Goal: Check status: Check status

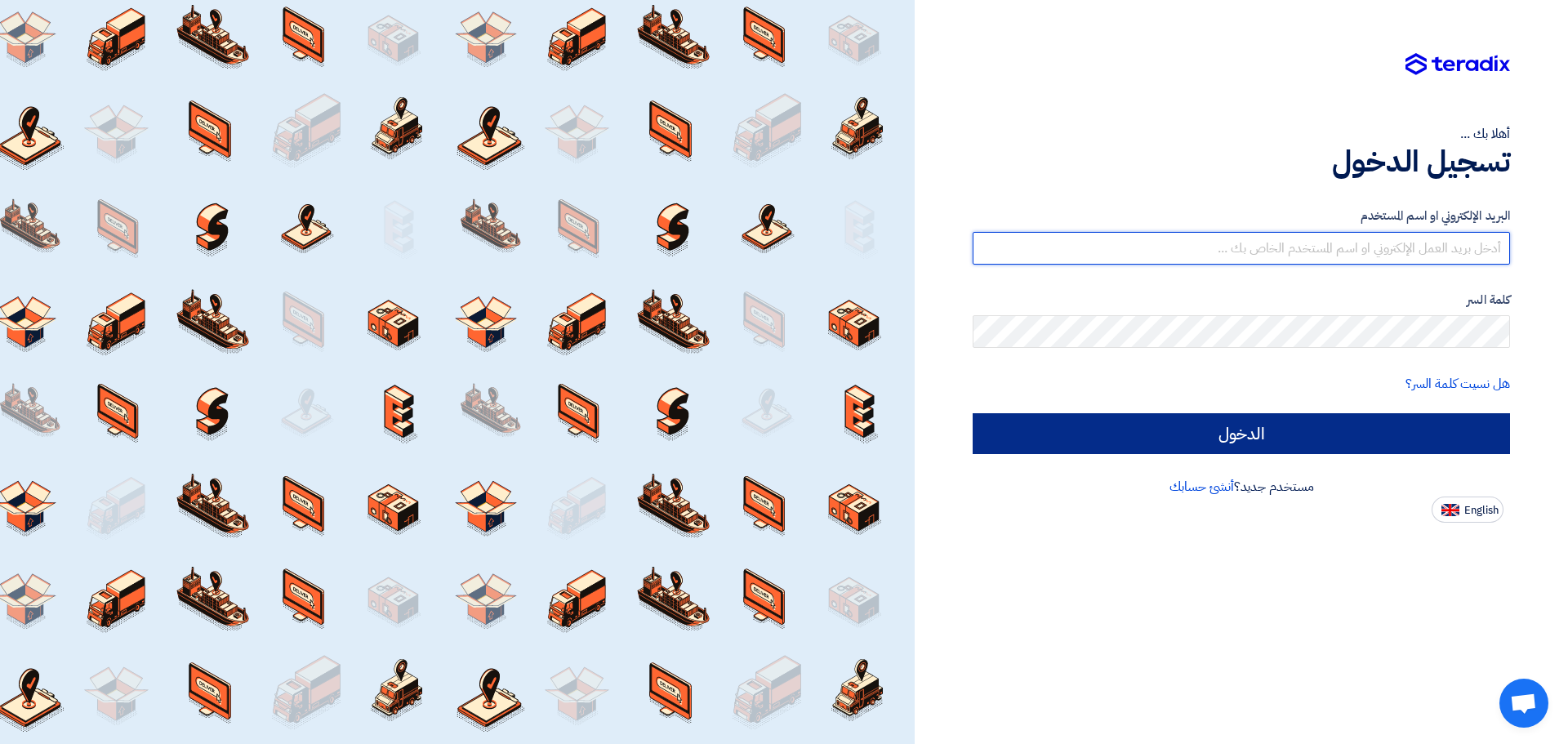
type input "[PERSON_NAME][EMAIL_ADDRESS][DOMAIN_NAME]"
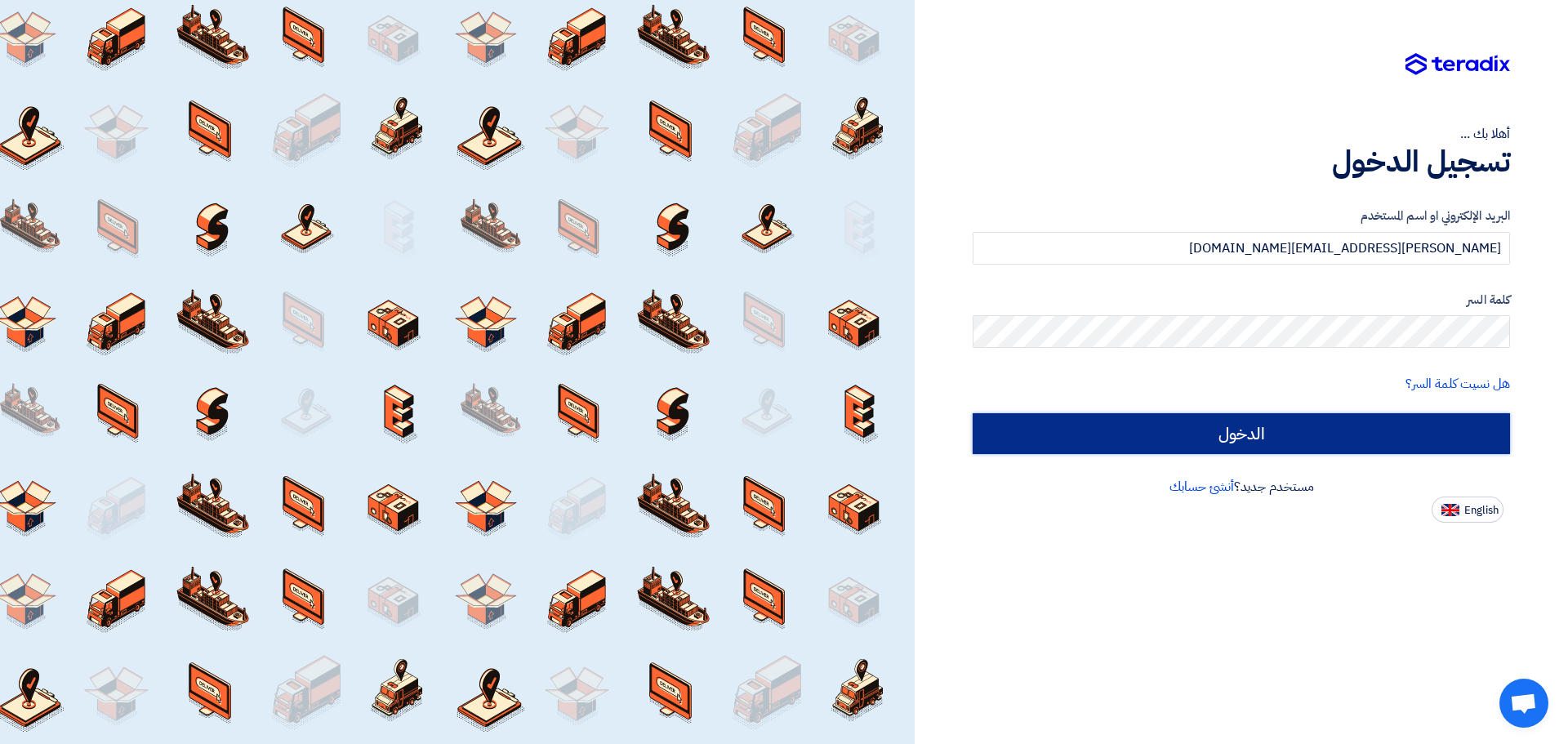
click at [1246, 420] on input "الدخول" at bounding box center [1241, 433] width 537 height 41
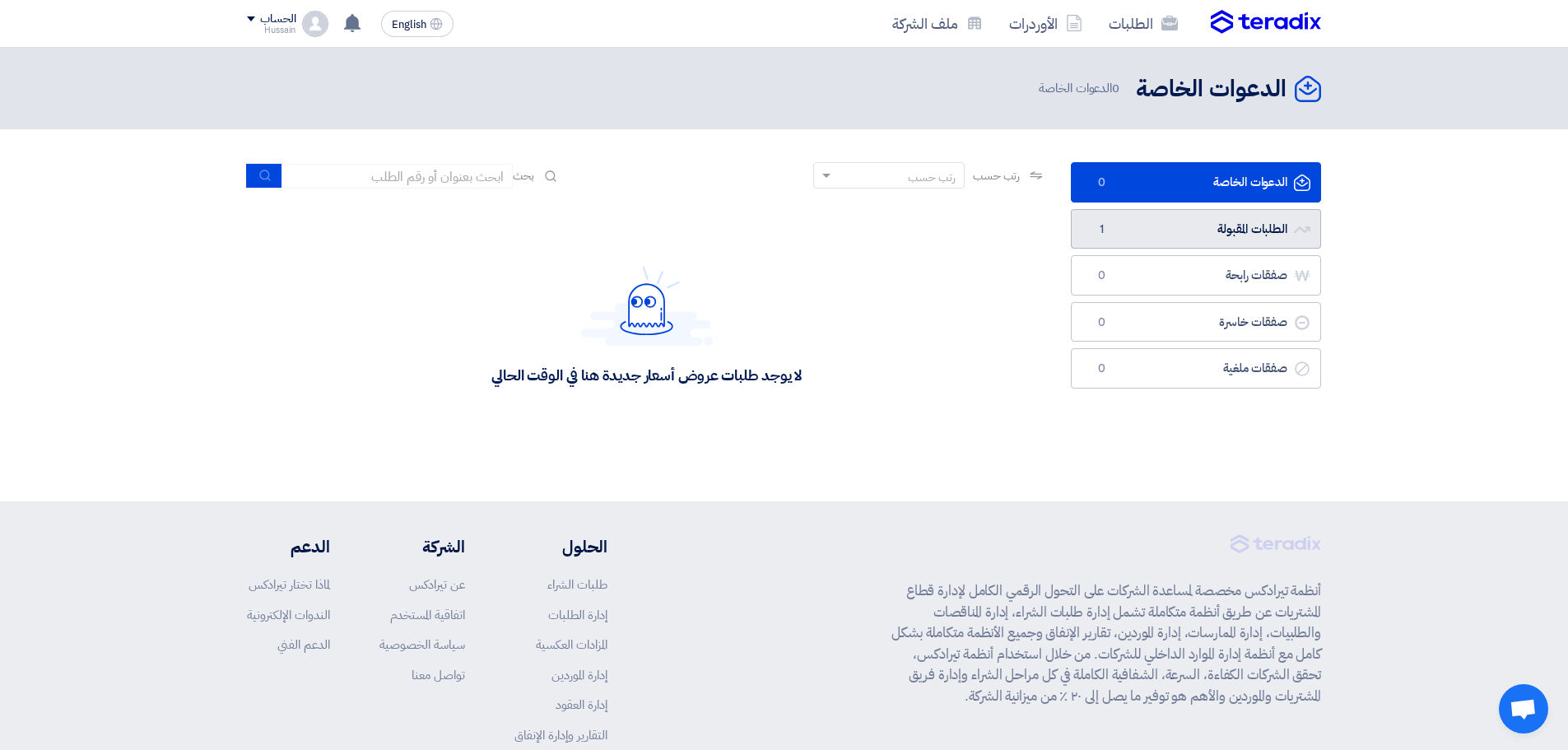
click at [1252, 231] on link "الطلبات المقبولة الطلبات المقبولة 1" at bounding box center [1195, 229] width 250 height 40
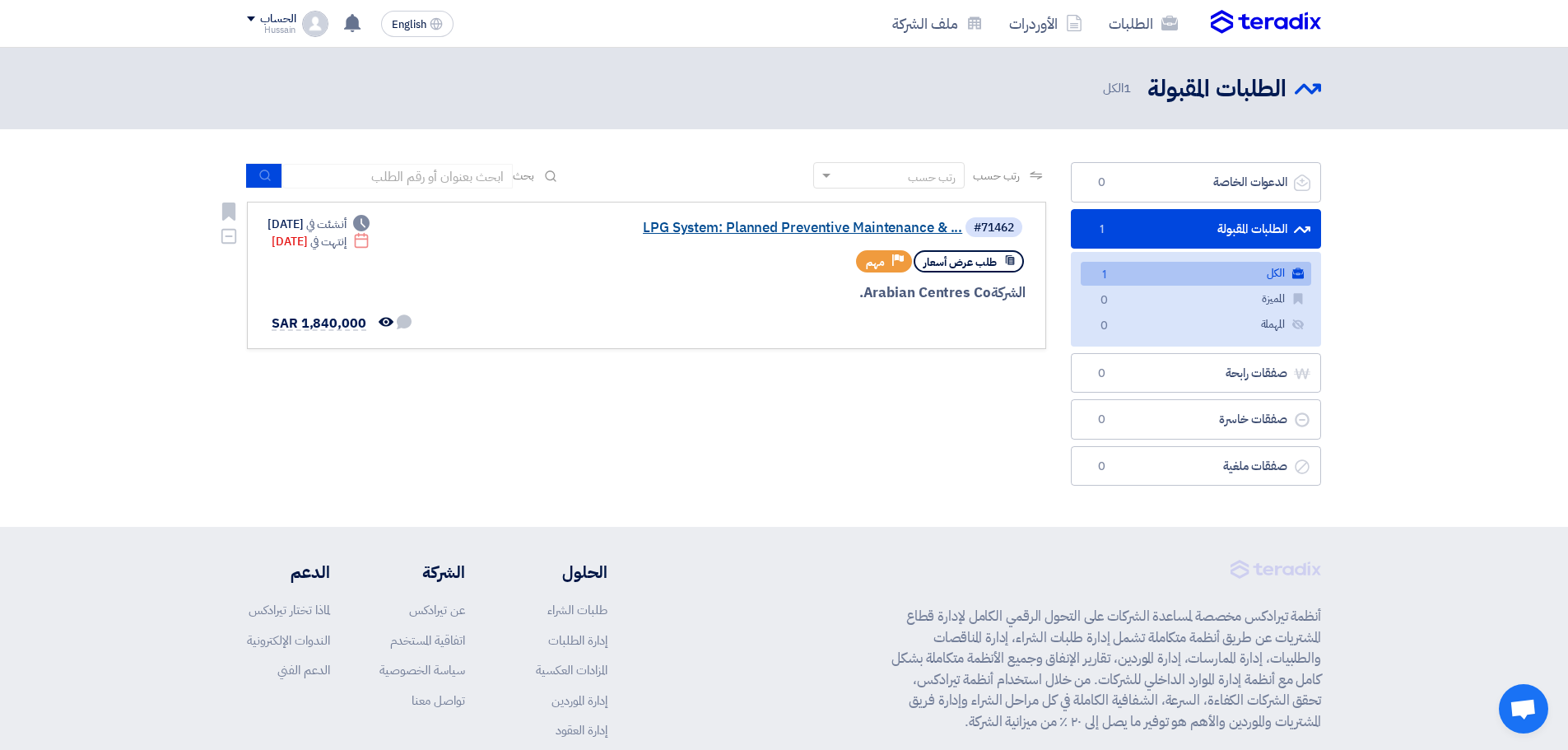
click at [832, 222] on link "LPG System: Planned Preventive Maintenance & ..." at bounding box center [798, 228] width 329 height 15
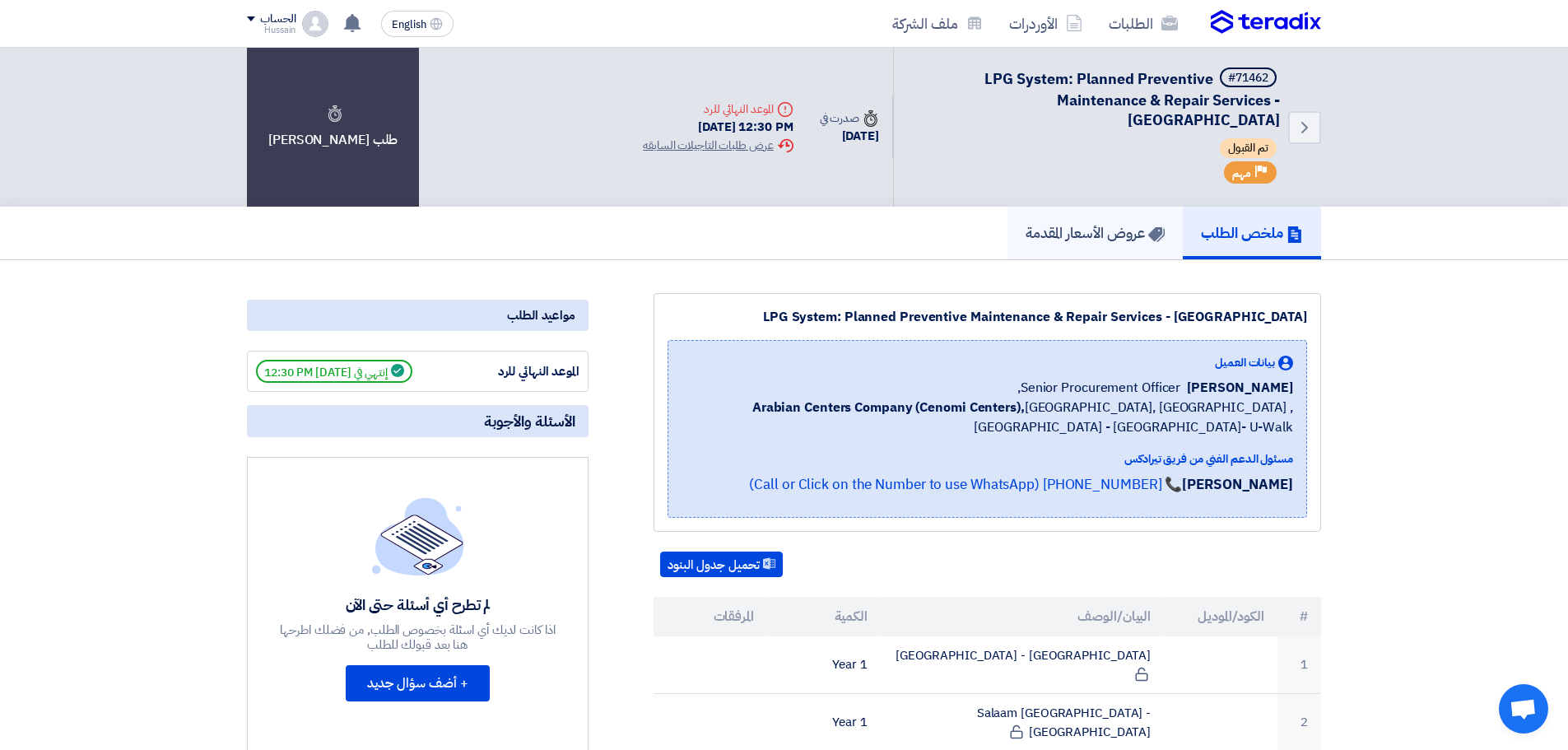
click at [1104, 238] on h5 "عروض الأسعار المقدمة" at bounding box center [1095, 232] width 139 height 19
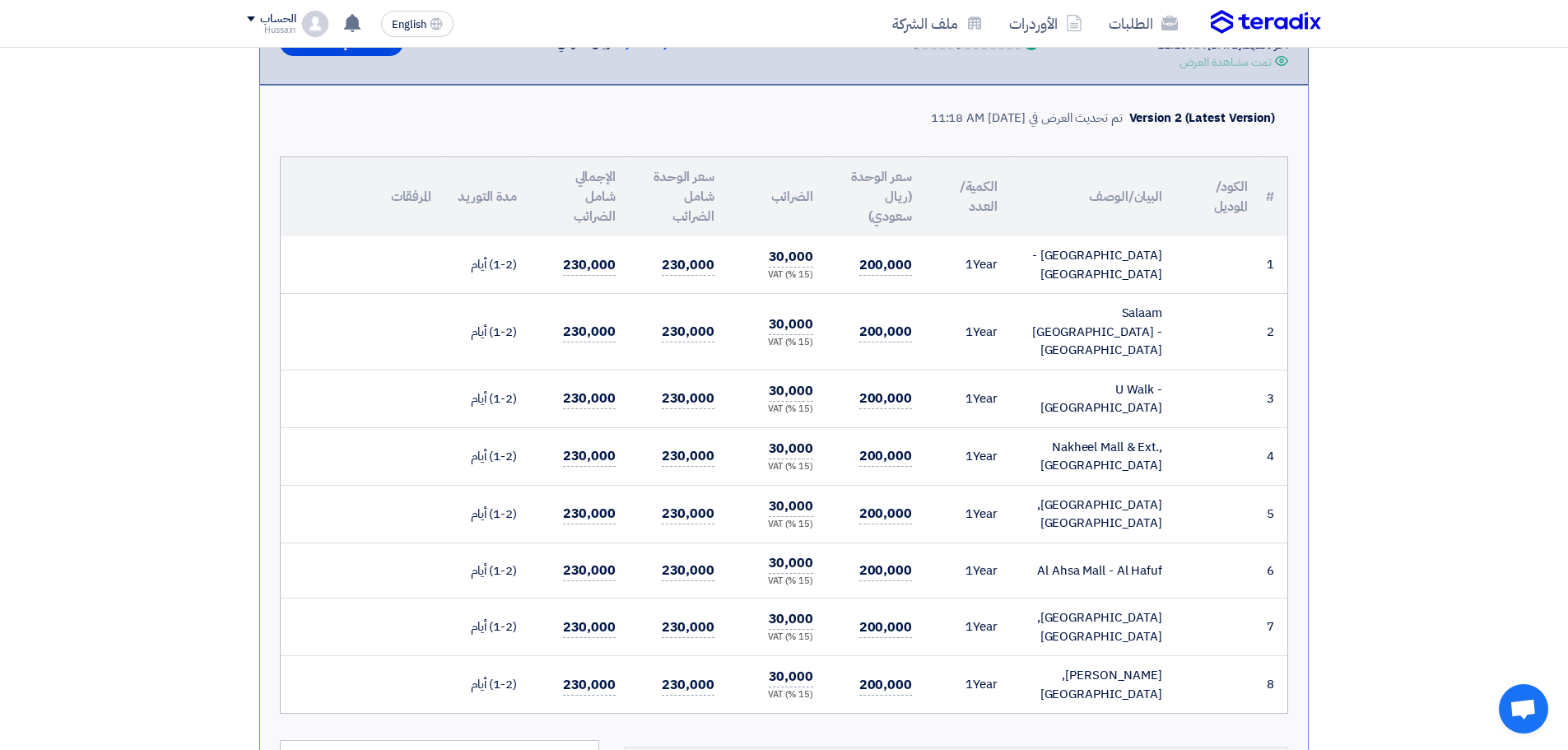
scroll to position [329, 0]
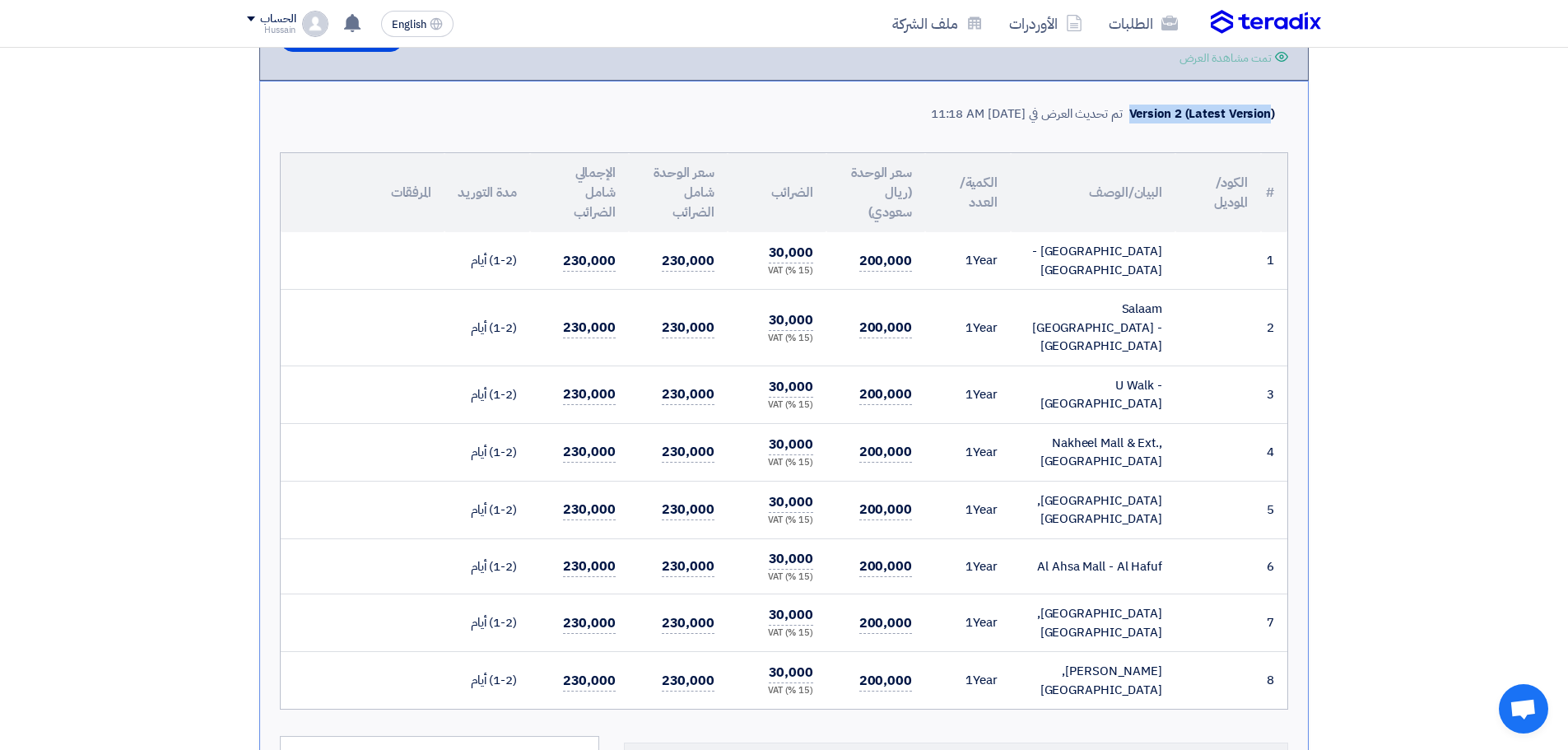
drag, startPoint x: 1133, startPoint y: 115, endPoint x: 1272, endPoint y: 111, distance: 139.1
click at [1272, 111] on div "Version 2 (Latest Version)" at bounding box center [1202, 114] width 146 height 19
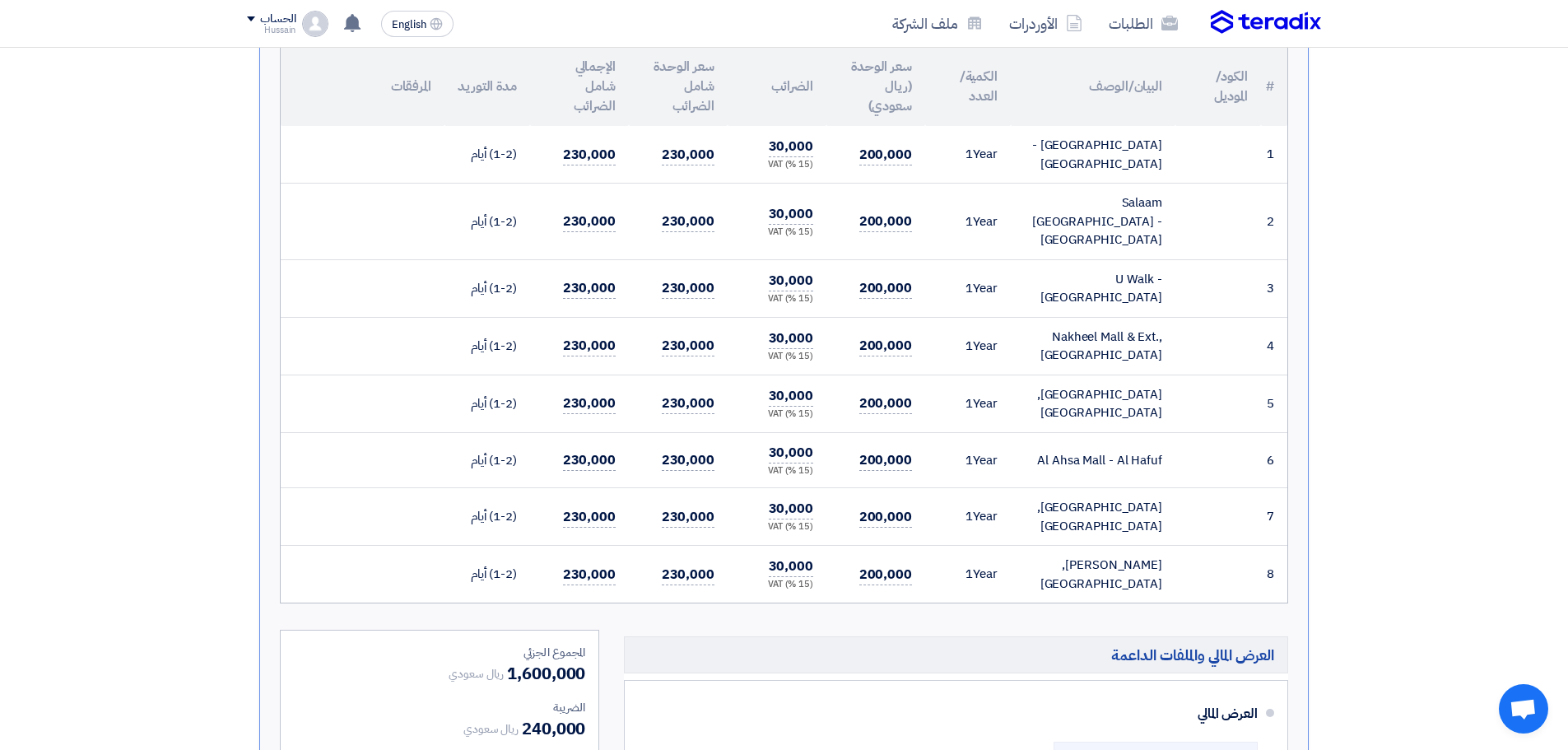
scroll to position [906, 0]
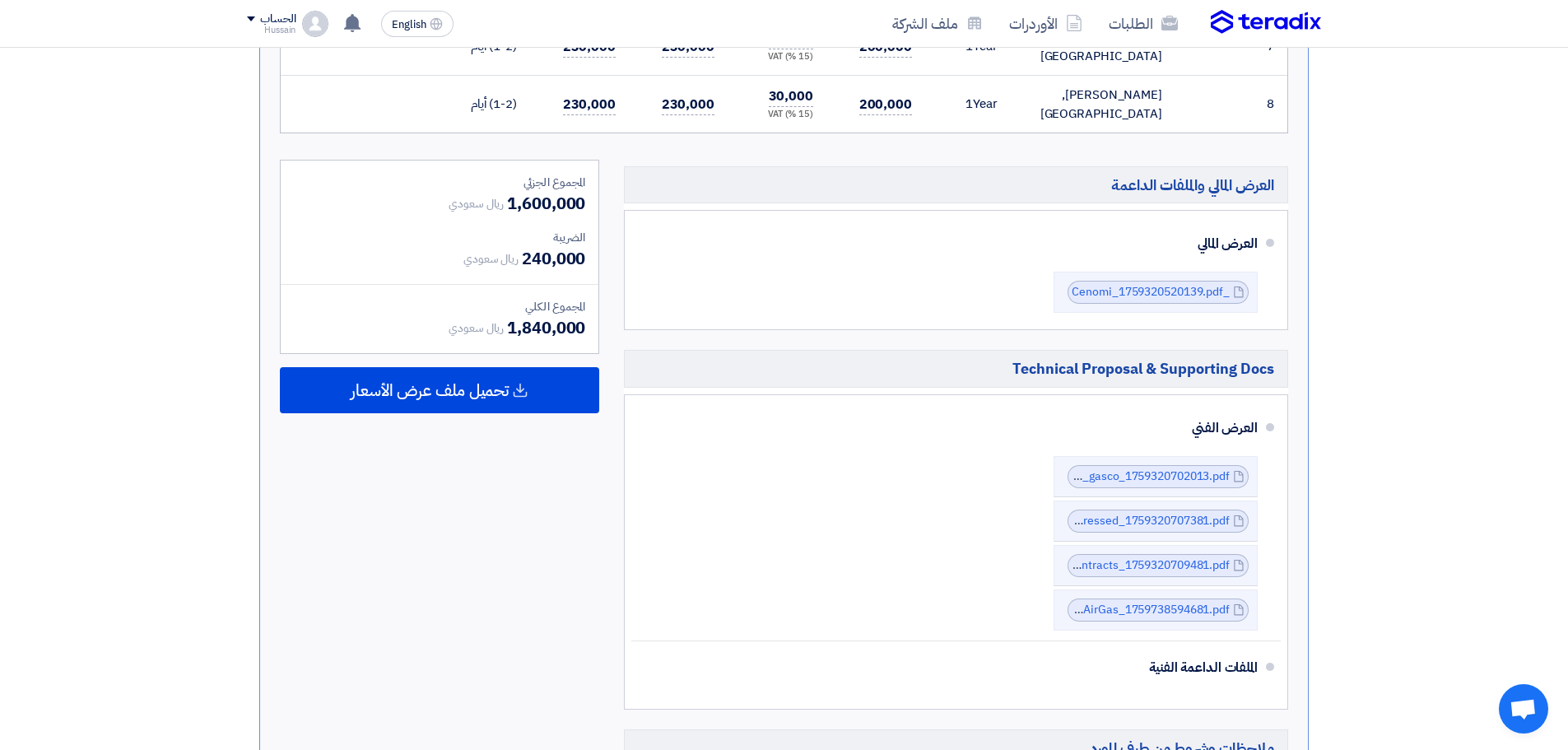
click at [1404, 471] on section "لا يوجد تقييم لعرضك الان نسخة 2 أخر تحديث [DATE] 11:18 AM Offer is Seen تمت مشا…" at bounding box center [784, 285] width 1568 height 1860
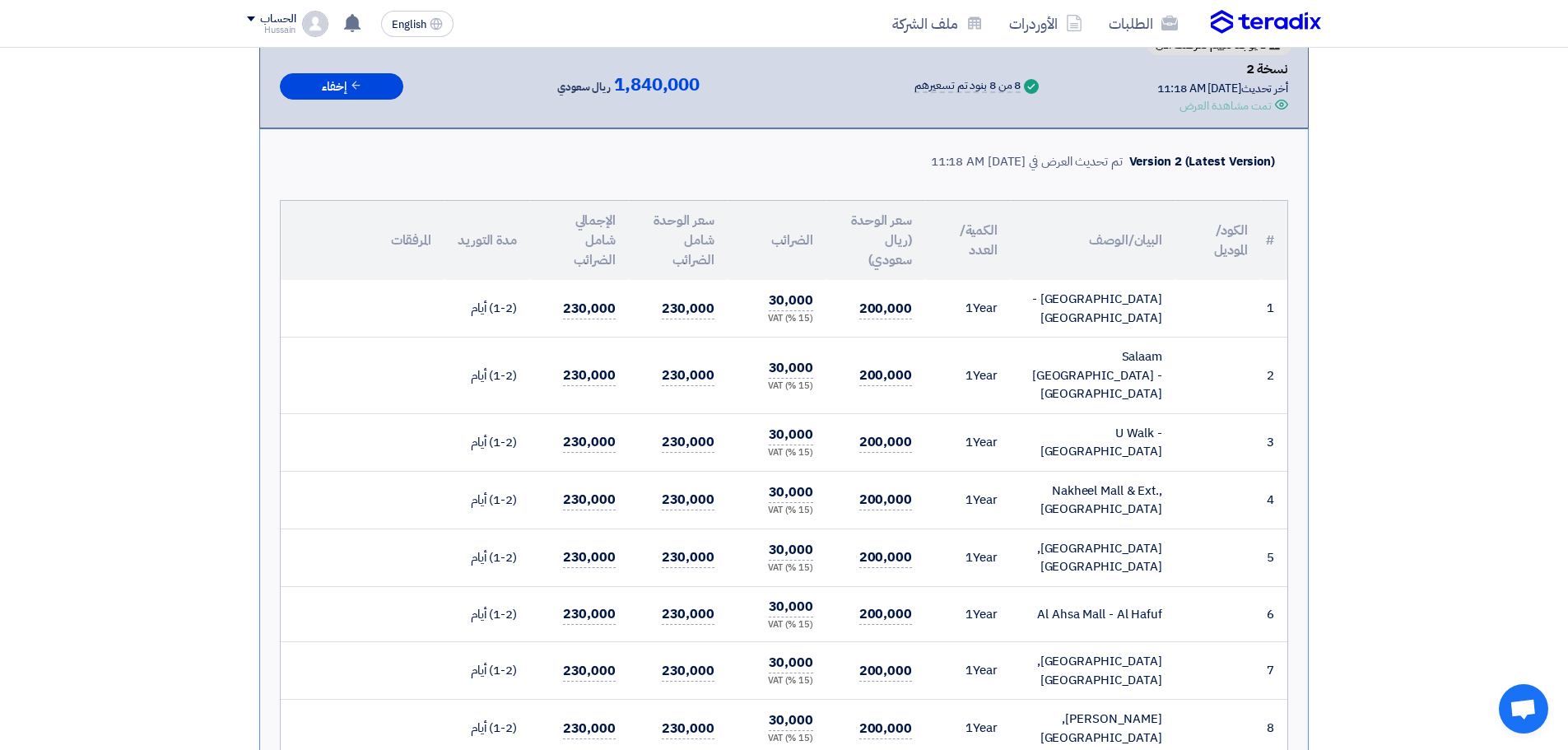
scroll to position [0, 0]
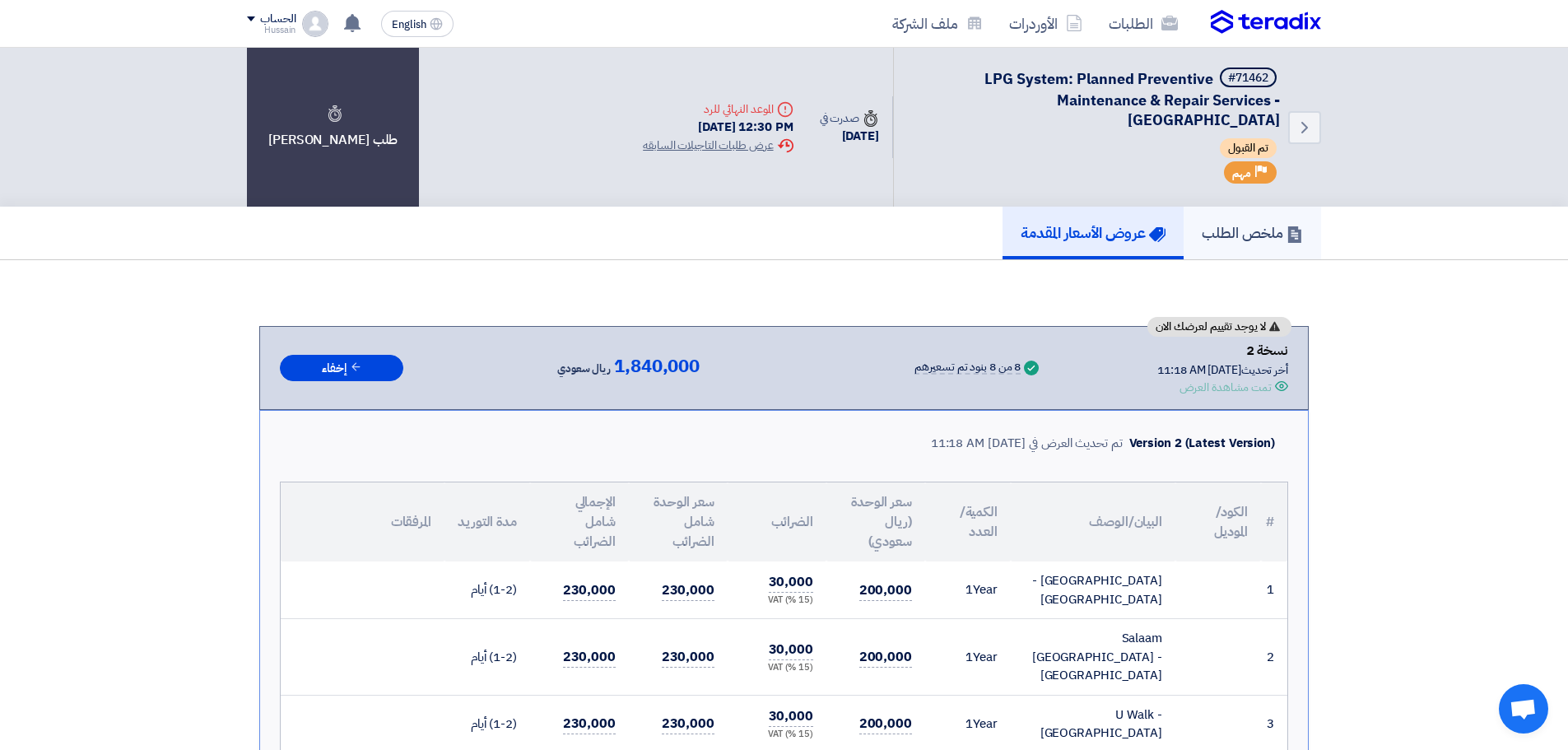
click at [1226, 232] on h5 "ملخص الطلب" at bounding box center [1252, 232] width 101 height 19
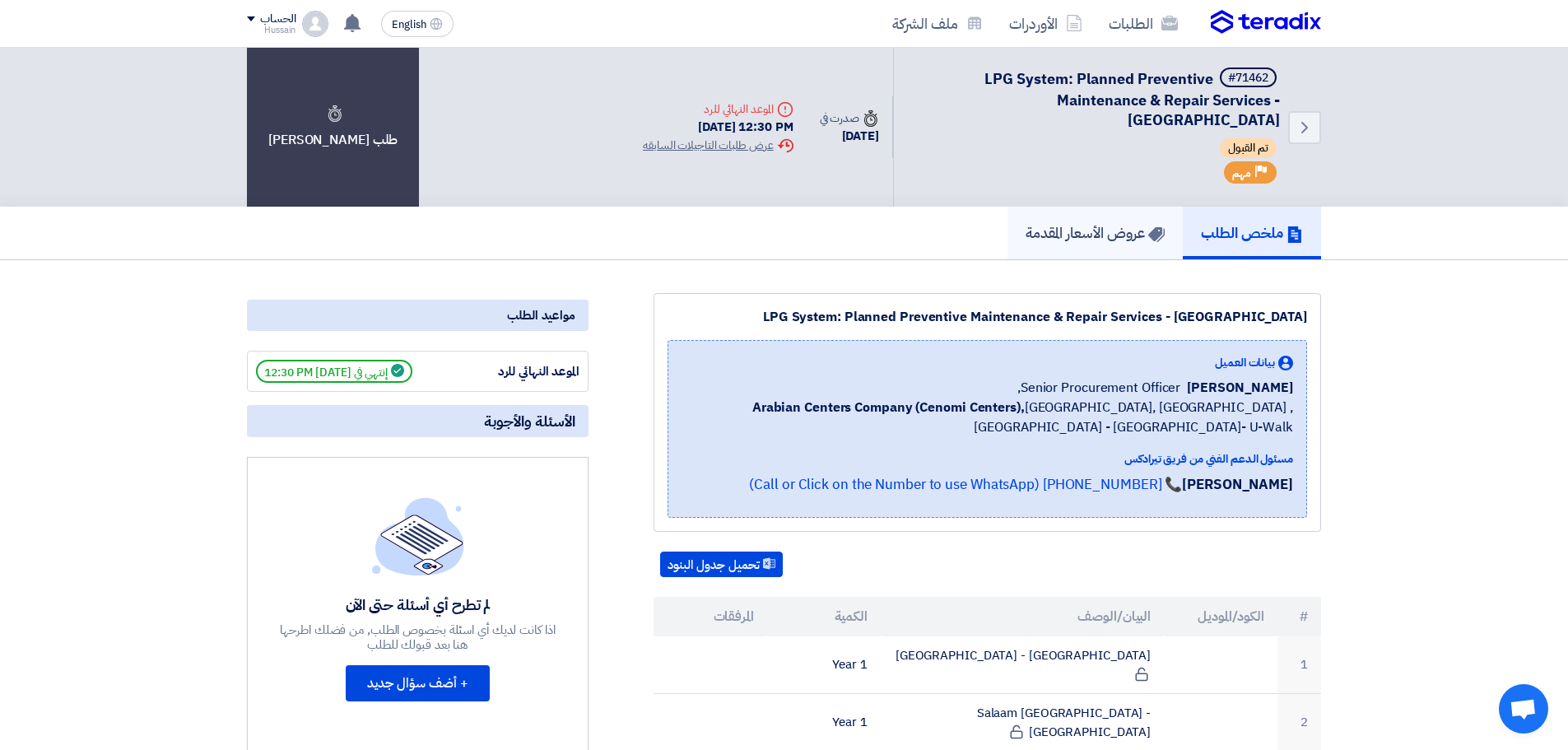
click at [1093, 237] on h5 "عروض الأسعار المقدمة" at bounding box center [1095, 232] width 139 height 19
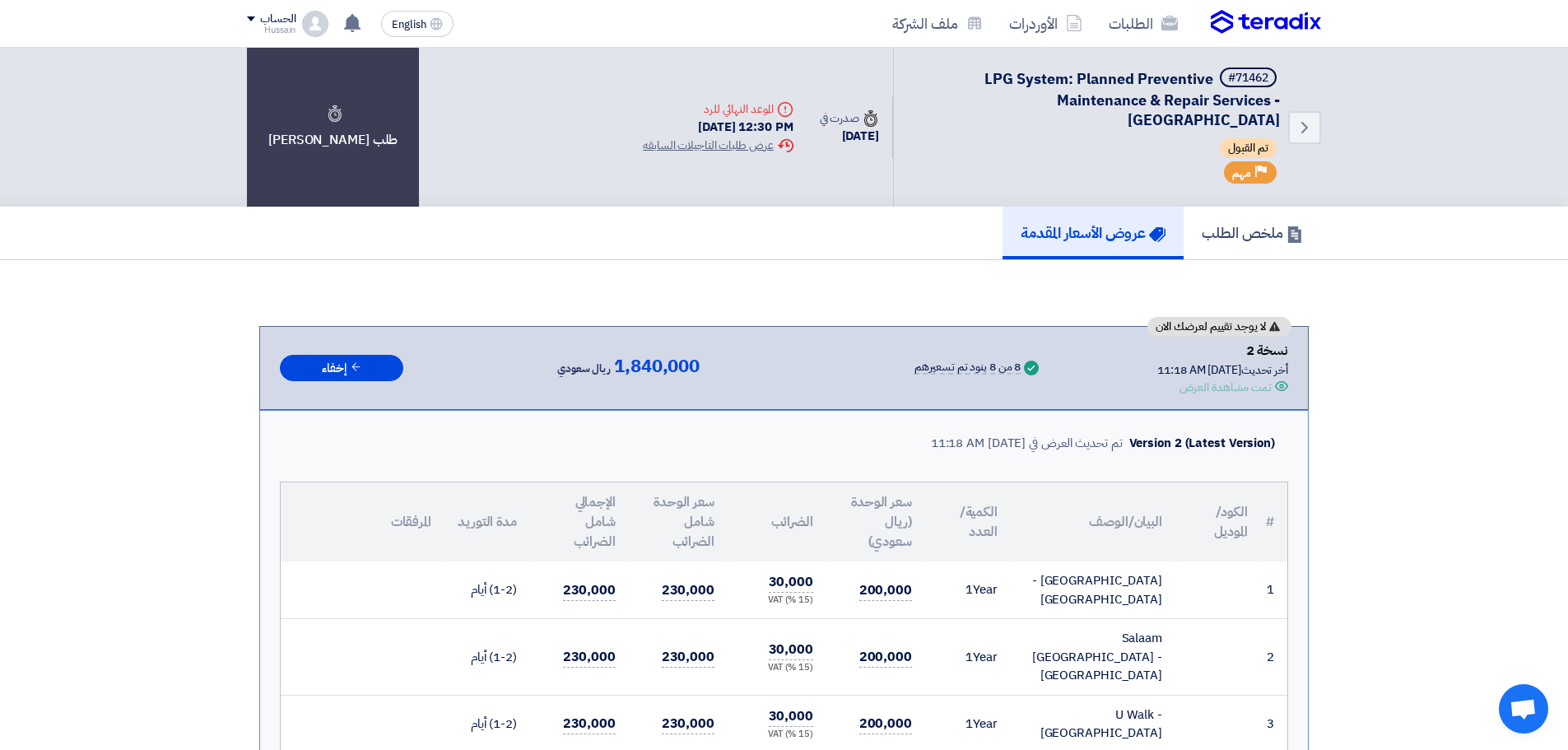
drag, startPoint x: 1123, startPoint y: 390, endPoint x: 1305, endPoint y: 348, distance: 186.8
click at [1305, 348] on div "لا يوجد تقييم لعرضك الان نسخة 2 أخر تحديث [DATE] 11:18 AM Offer is Seen تمت مشا…" at bounding box center [784, 367] width 1049 height 84
drag, startPoint x: 1301, startPoint y: 343, endPoint x: 123, endPoint y: 383, distance: 1178.7
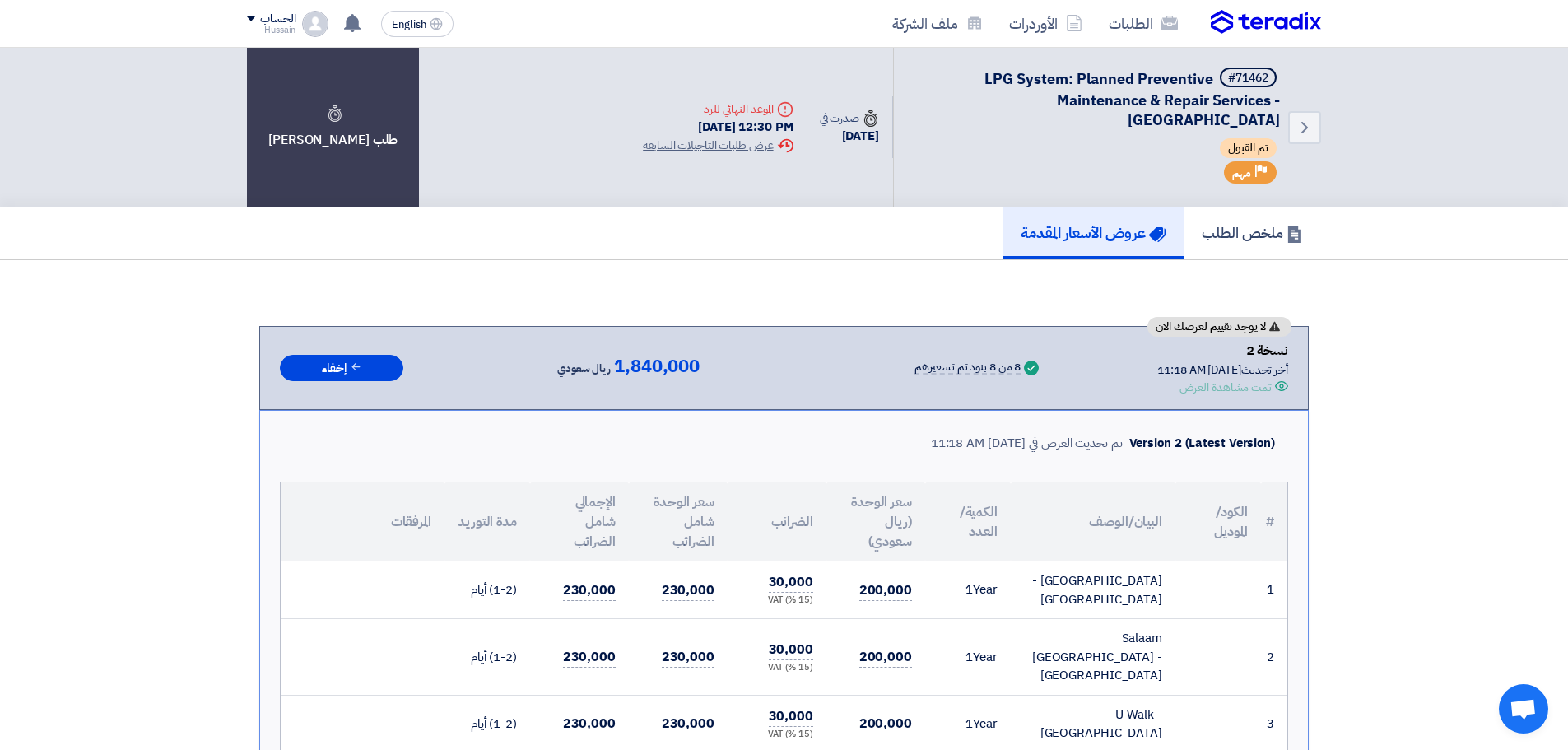
click at [1240, 236] on h5 "ملخص الطلب" at bounding box center [1252, 232] width 101 height 19
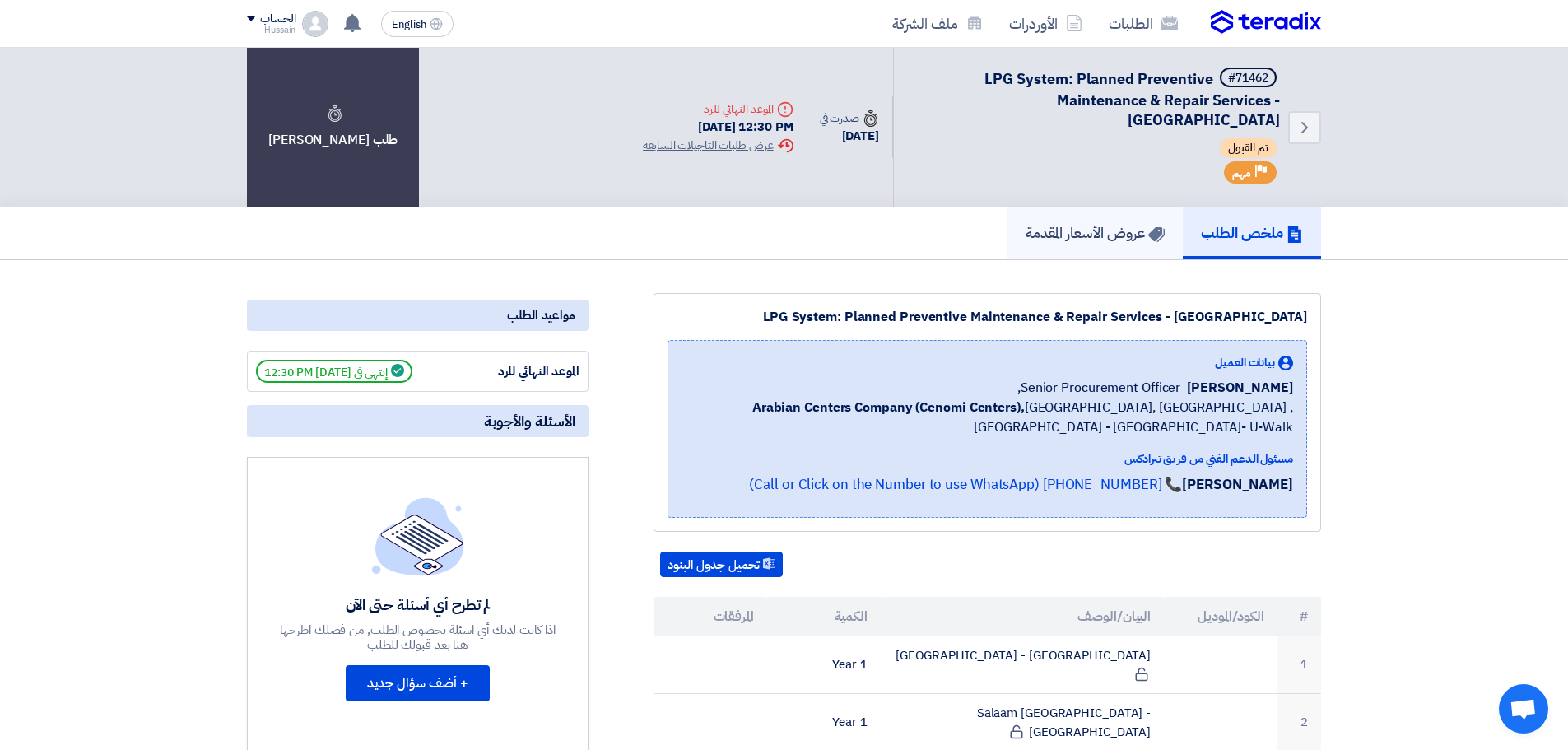
click at [1148, 228] on icon at bounding box center [1156, 234] width 17 height 17
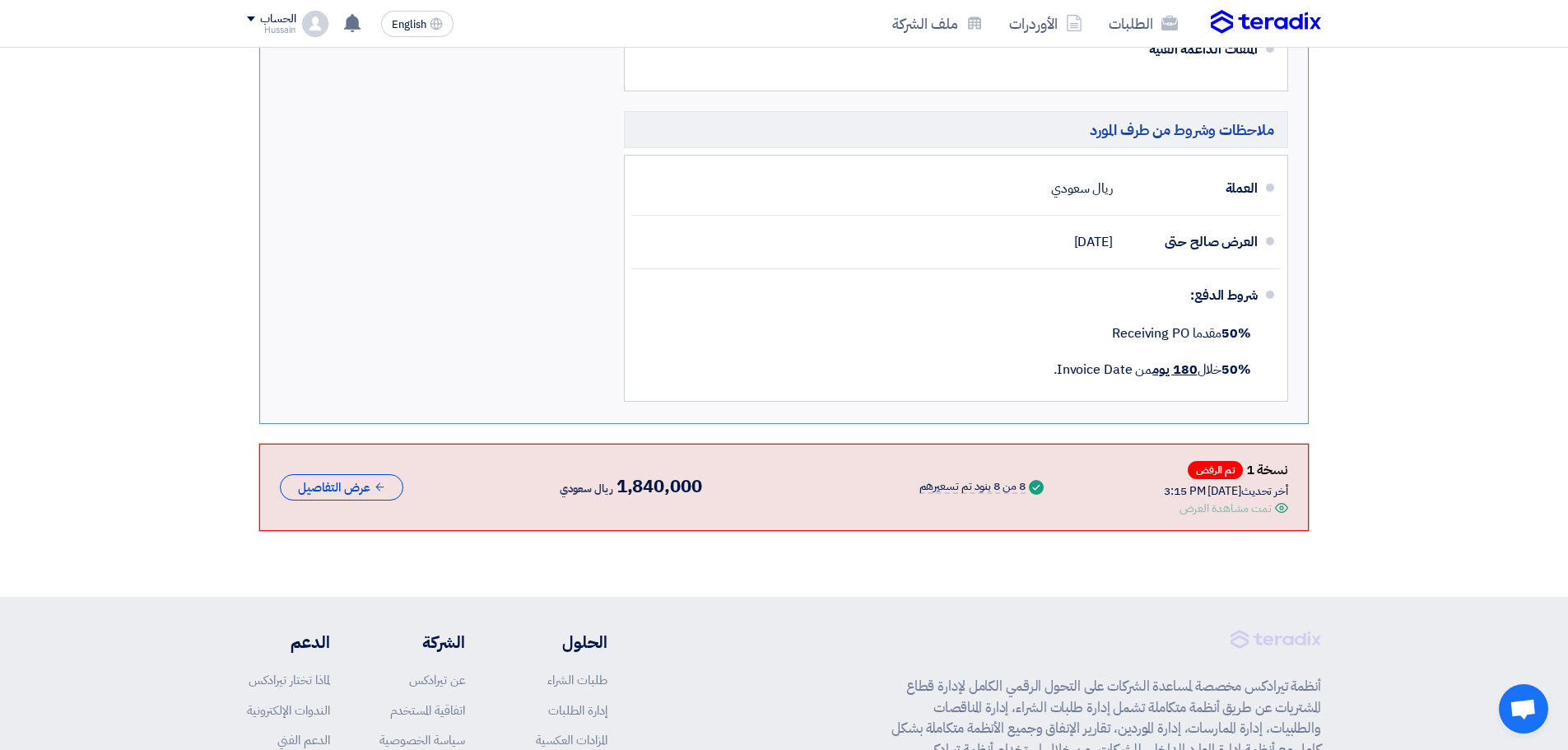
scroll to position [138, 0]
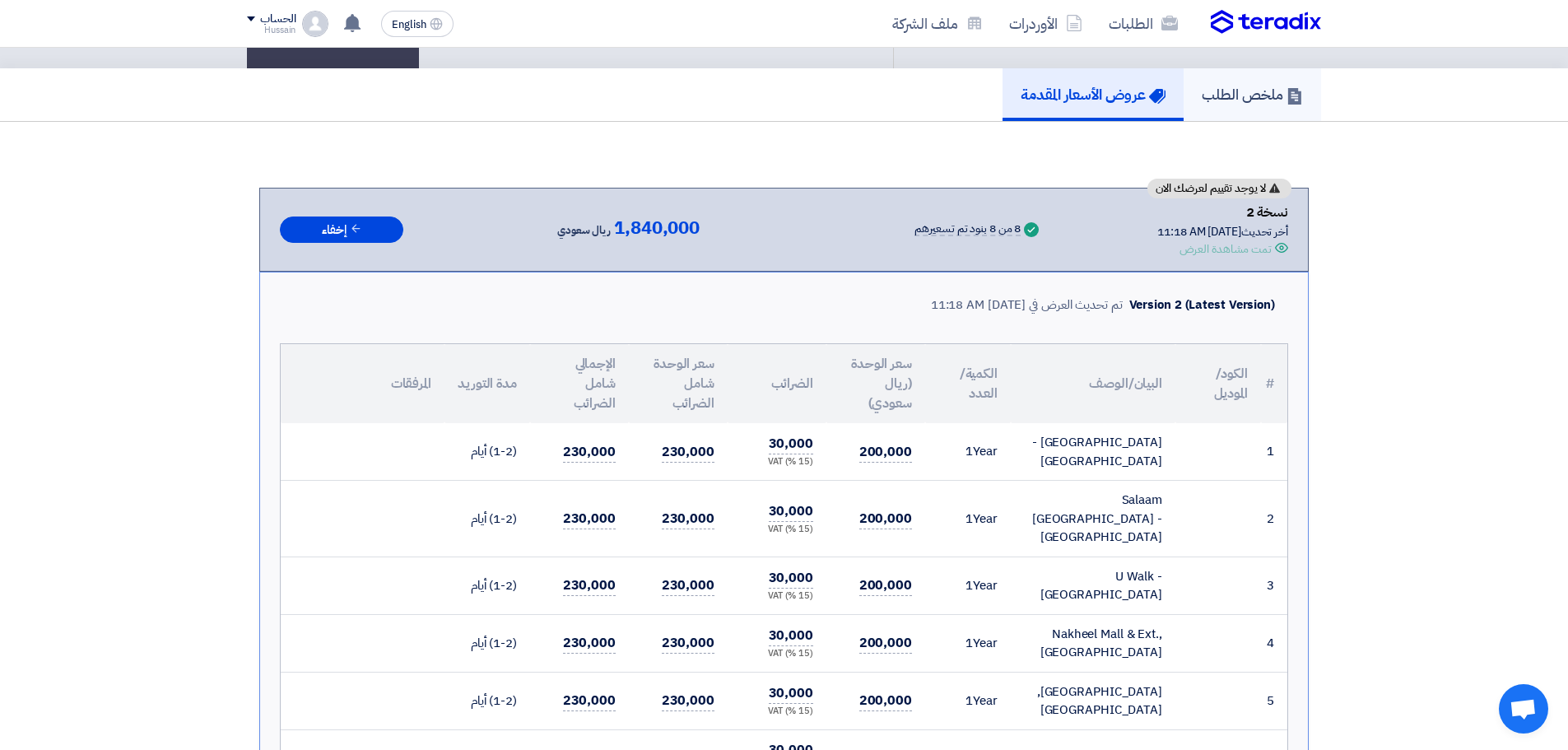
click at [1239, 87] on h5 "ملخص الطلب" at bounding box center [1252, 93] width 101 height 19
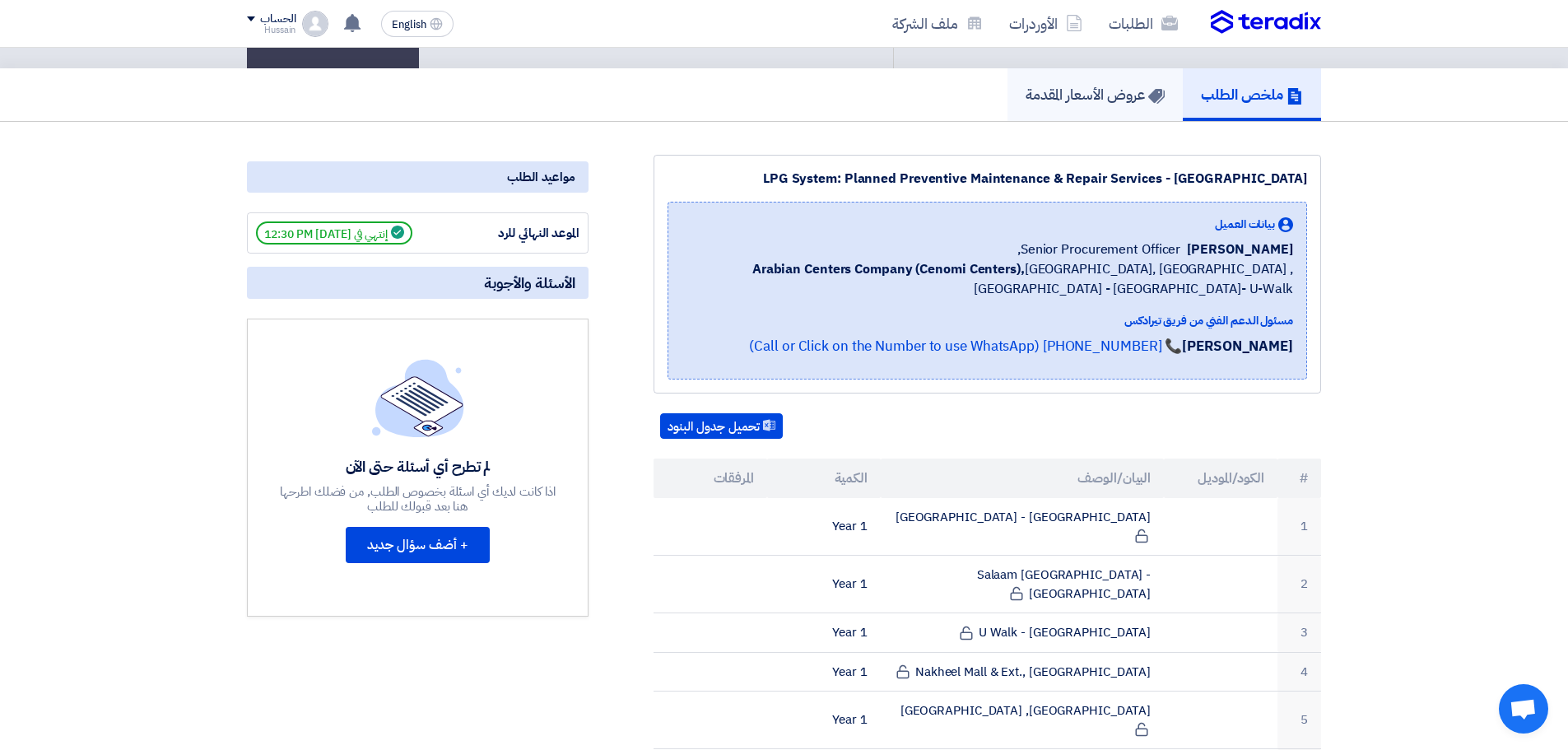
click at [1081, 98] on h5 "عروض الأسعار المقدمة" at bounding box center [1095, 93] width 139 height 19
